Goal: Navigation & Orientation: Find specific page/section

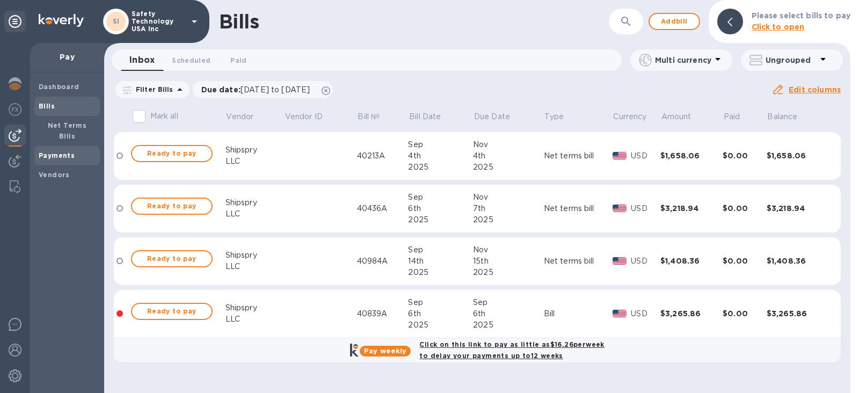
click at [54, 151] on b "Payments" at bounding box center [57, 155] width 36 height 8
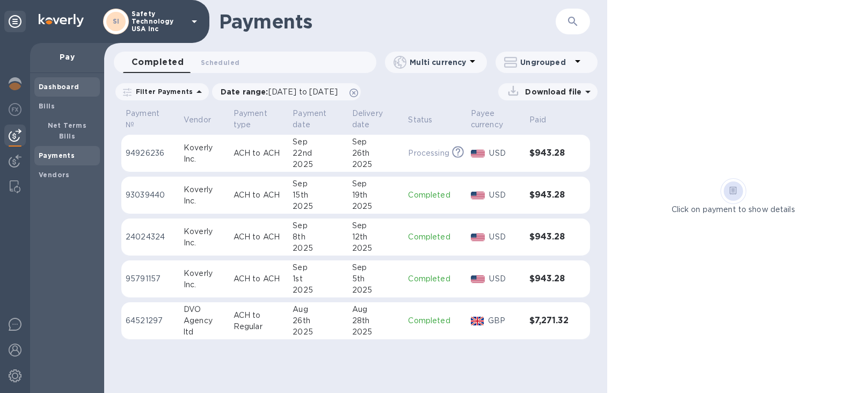
click at [60, 89] on b "Dashboard" at bounding box center [59, 87] width 41 height 8
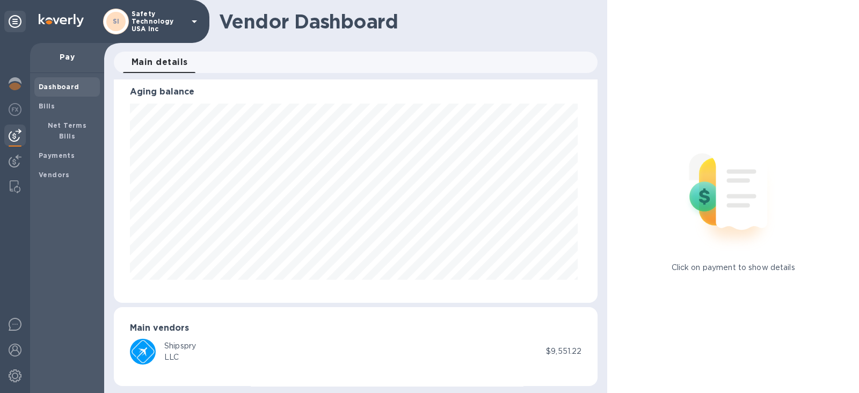
scroll to position [14, 0]
click at [62, 124] on b "Net Terms Bills" at bounding box center [67, 130] width 39 height 19
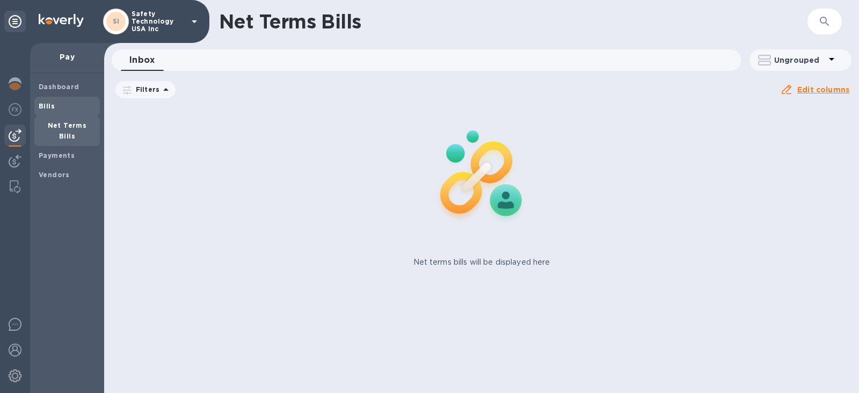
click at [54, 111] on span "Bills" at bounding box center [67, 106] width 57 height 11
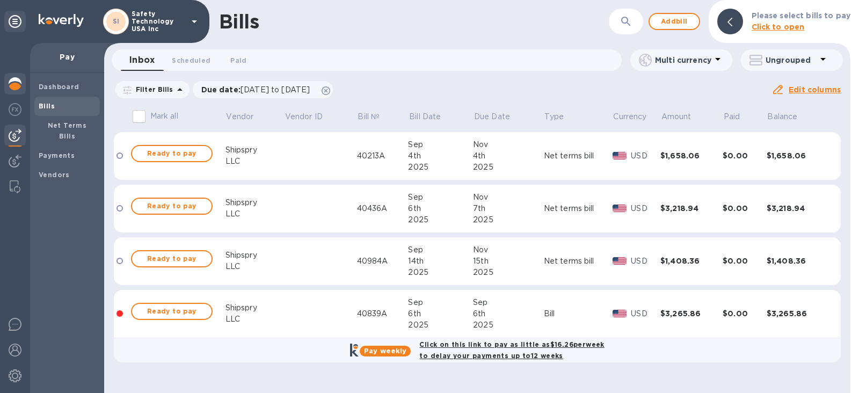
click at [19, 86] on img at bounding box center [15, 83] width 13 height 13
